Goal: Task Accomplishment & Management: Complete application form

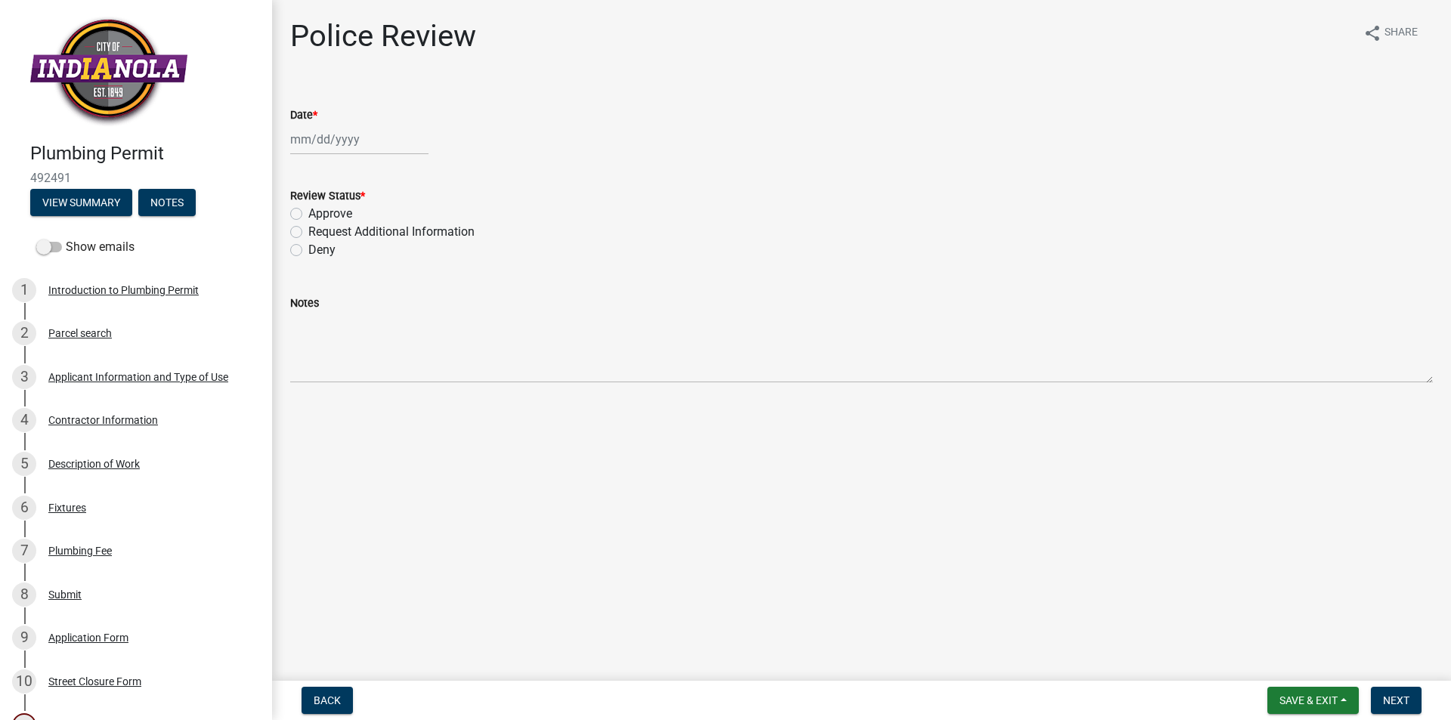
select select "10"
select select "2025"
click at [320, 153] on div "[PERSON_NAME] Feb Mar Apr [PERSON_NAME][DATE] Oct Nov [DATE] 1526 1527 1528 152…" at bounding box center [359, 139] width 138 height 31
click at [326, 271] on div "14" at bounding box center [329, 268] width 24 height 24
type input "[DATE]"
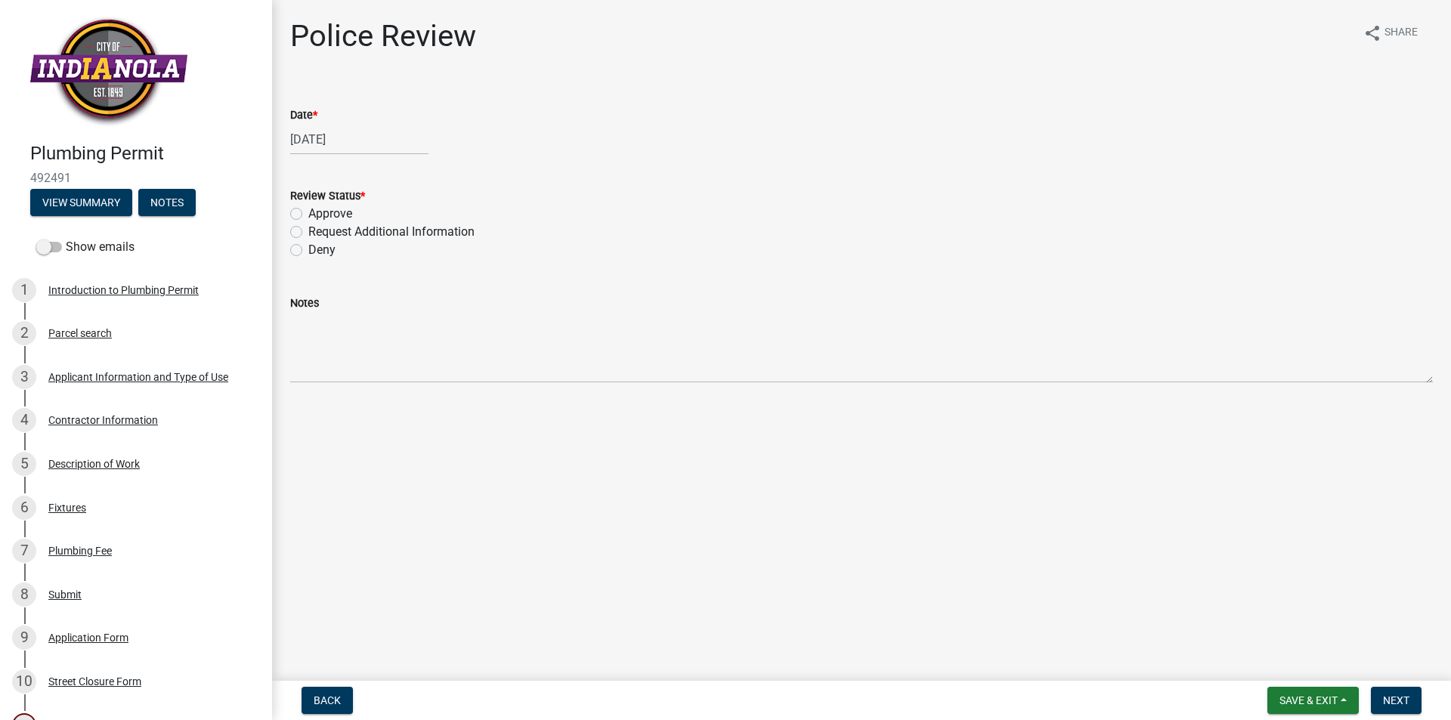
click at [308, 213] on label "Approve" at bounding box center [330, 214] width 44 height 18
click at [308, 213] on input "Approve" at bounding box center [313, 210] width 10 height 10
radio input "true"
click at [1383, 699] on span "Next" at bounding box center [1396, 701] width 26 height 12
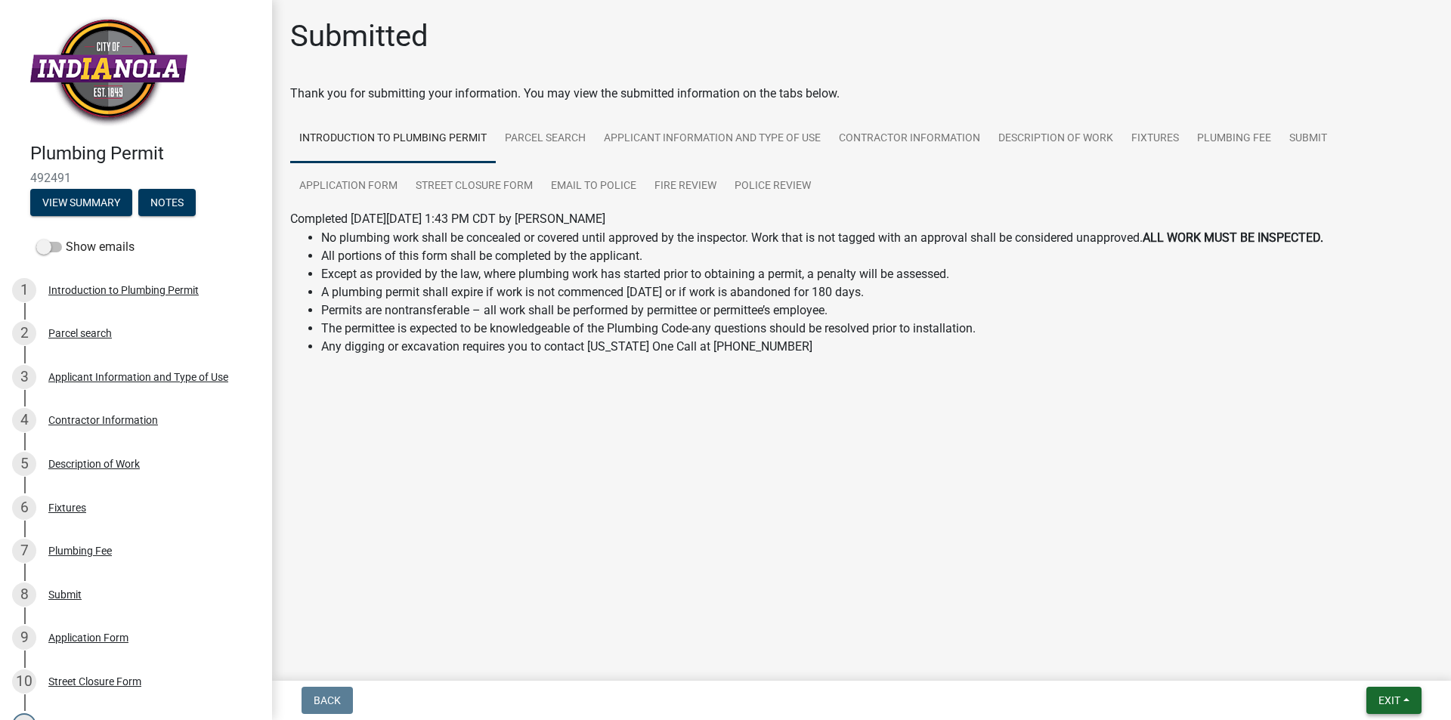
click at [1385, 699] on span "Exit" at bounding box center [1390, 701] width 22 height 12
click at [1363, 662] on button "Save & Exit" at bounding box center [1361, 661] width 121 height 36
